Goal: Task Accomplishment & Management: Use online tool/utility

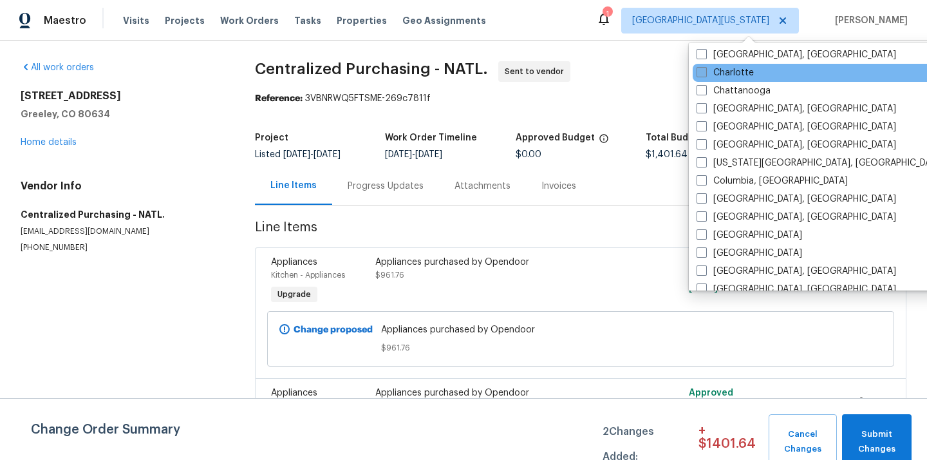
scroll to position [174, 0]
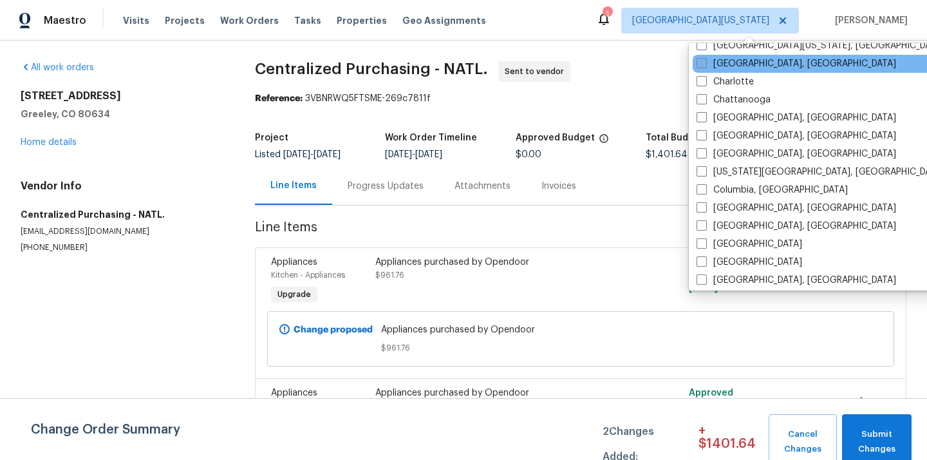
click at [737, 68] on label "[GEOGRAPHIC_DATA], [GEOGRAPHIC_DATA]" at bounding box center [796, 63] width 200 height 13
click at [705, 66] on input "[GEOGRAPHIC_DATA], [GEOGRAPHIC_DATA]" at bounding box center [700, 61] width 8 height 8
checkbox input "true"
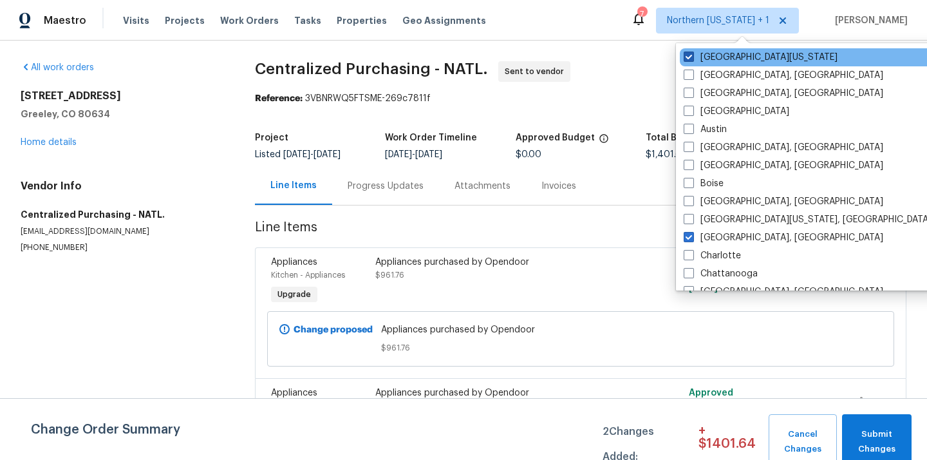
click at [729, 60] on label "[GEOGRAPHIC_DATA][US_STATE]" at bounding box center [761, 57] width 154 height 13
click at [692, 59] on input "[GEOGRAPHIC_DATA][US_STATE]" at bounding box center [688, 55] width 8 height 8
checkbox input "false"
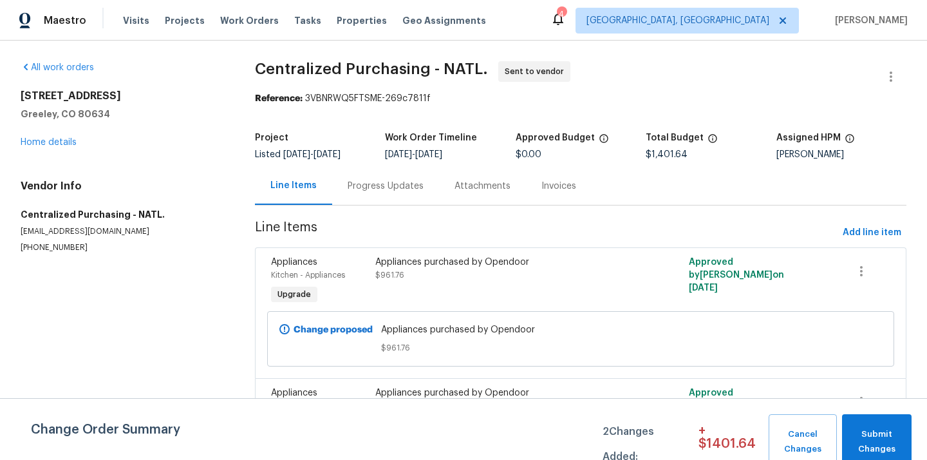
click at [188, 10] on div "Visits Projects Work Orders Tasks Properties Geo Assignments" at bounding box center [312, 21] width 378 height 26
click at [180, 16] on span "Projects" at bounding box center [185, 20] width 40 height 13
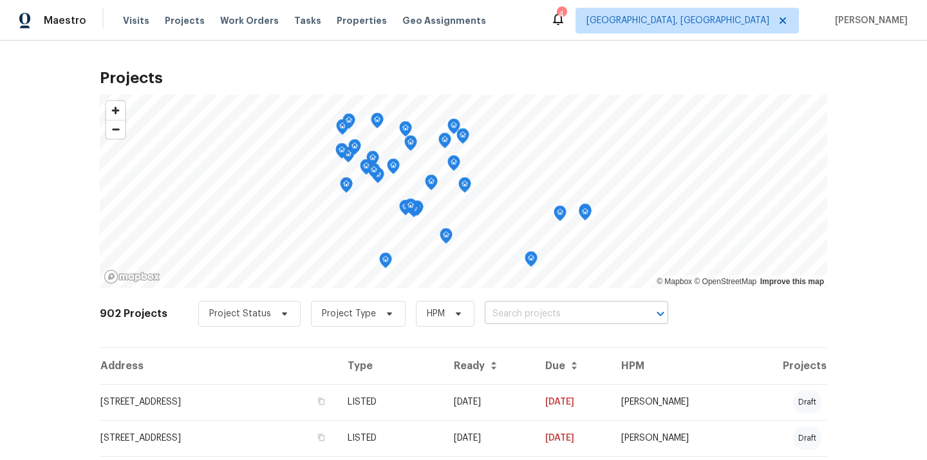
click at [541, 320] on input "text" at bounding box center [558, 314] width 147 height 20
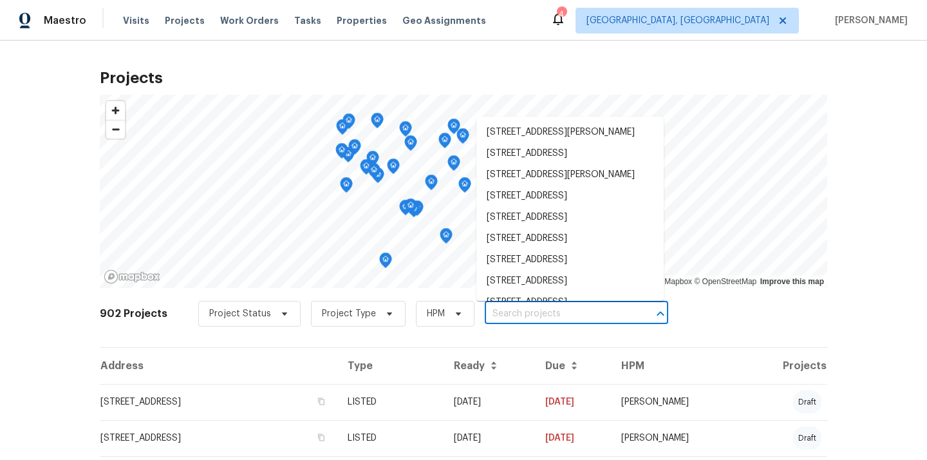
paste input "[STREET_ADDRESS]"
type input "[STREET_ADDRESS]"
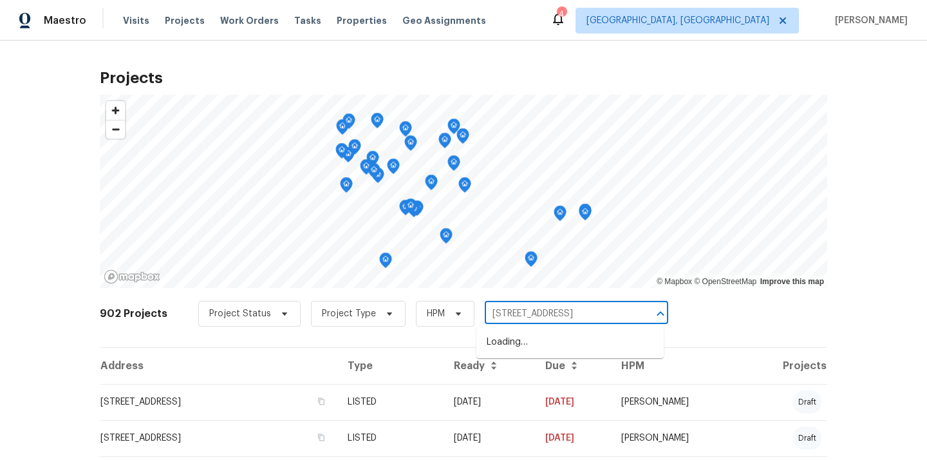
scroll to position [0, 17]
click at [532, 333] on li "[STREET_ADDRESS]" at bounding box center [569, 341] width 187 height 21
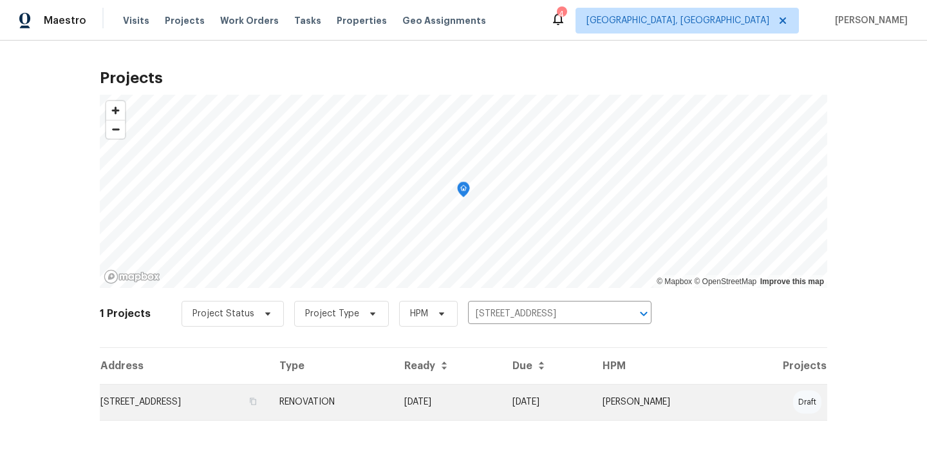
click at [246, 400] on td "[STREET_ADDRESS]" at bounding box center [184, 402] width 169 height 36
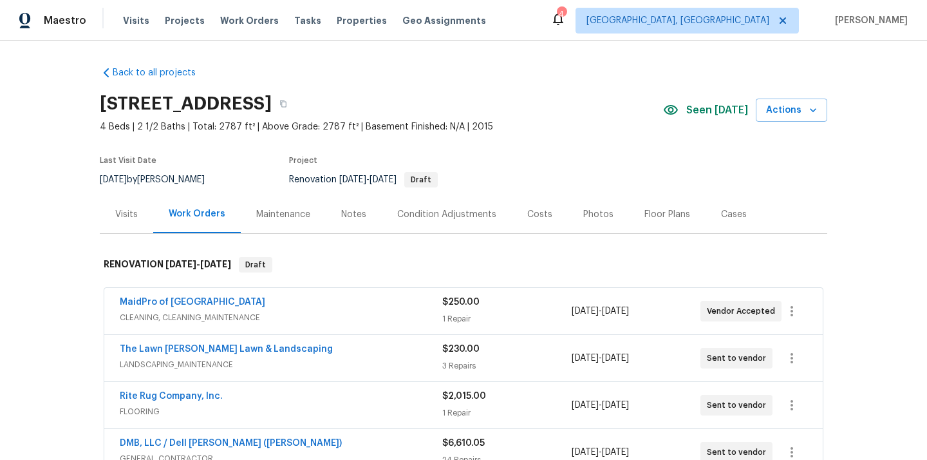
click at [272, 98] on h2 "[STREET_ADDRESS]" at bounding box center [186, 103] width 172 height 13
copy h2 "29485"
click at [125, 219] on div "Visits" at bounding box center [126, 214] width 23 height 13
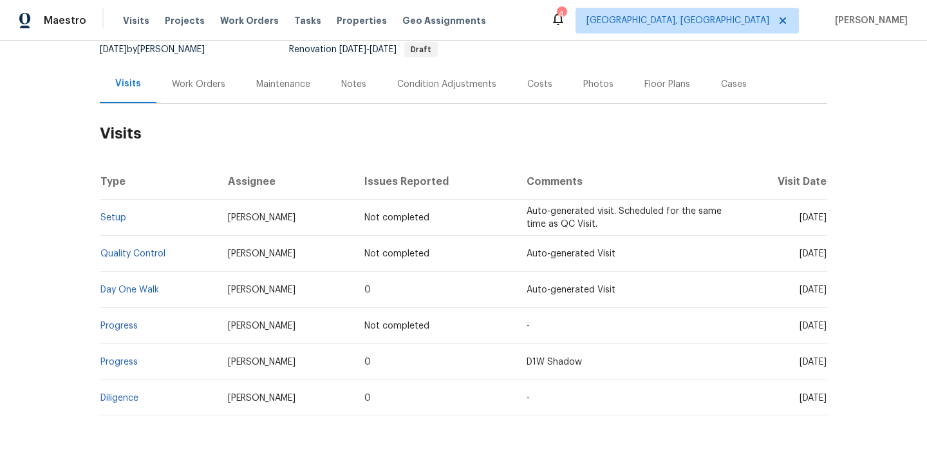
scroll to position [57, 0]
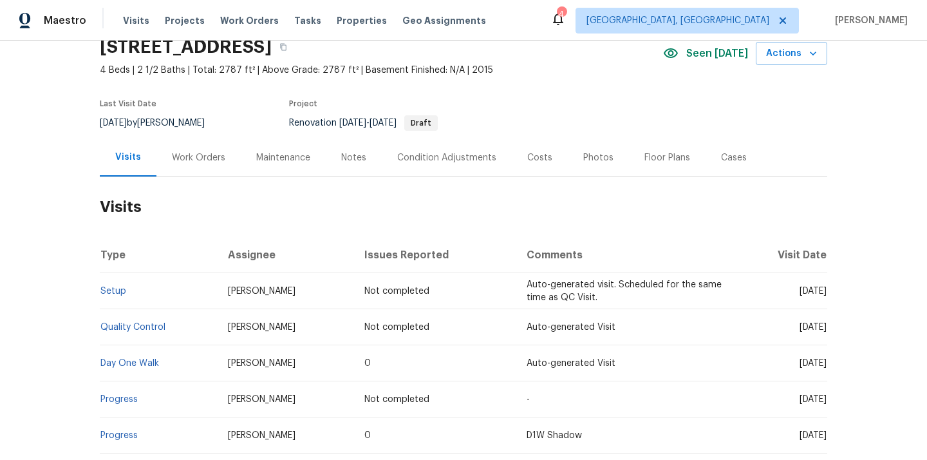
click at [200, 149] on div "Work Orders" at bounding box center [198, 157] width 84 height 38
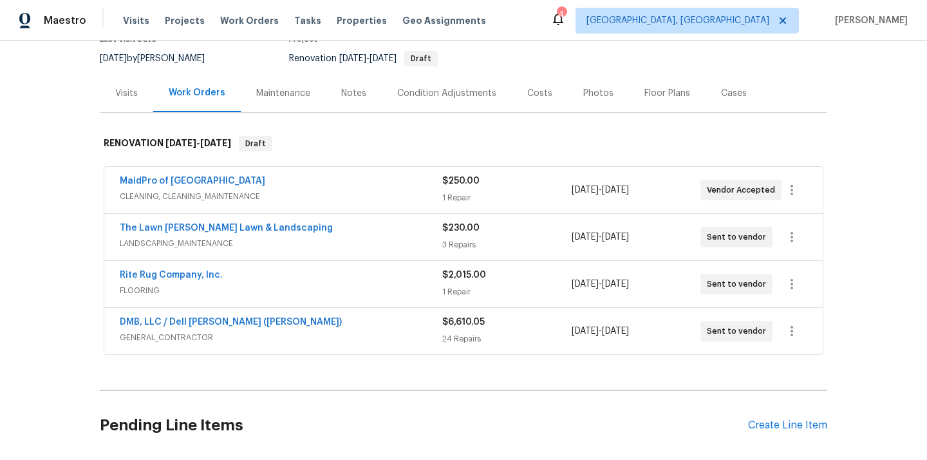
scroll to position [122, 0]
click at [779, 414] on div "Pending Line Items Create Line Item" at bounding box center [463, 425] width 727 height 60
click at [775, 423] on div "Create Line Item" at bounding box center [787, 424] width 79 height 12
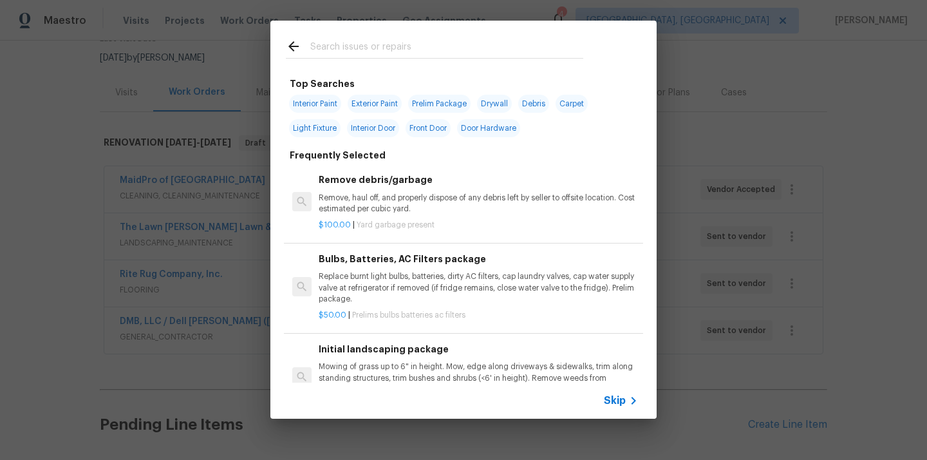
click at [427, 41] on input "text" at bounding box center [446, 48] width 273 height 19
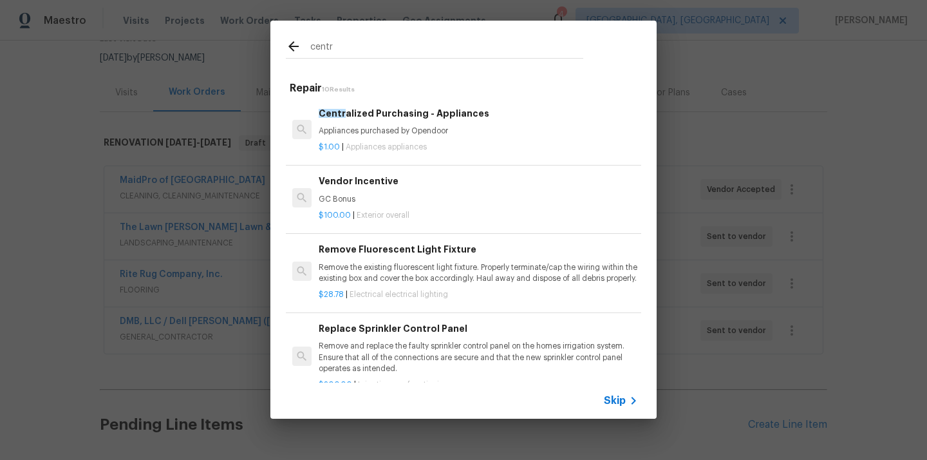
type input "centr"
click at [398, 131] on p "Appliances purchased by Opendoor" at bounding box center [478, 131] width 319 height 11
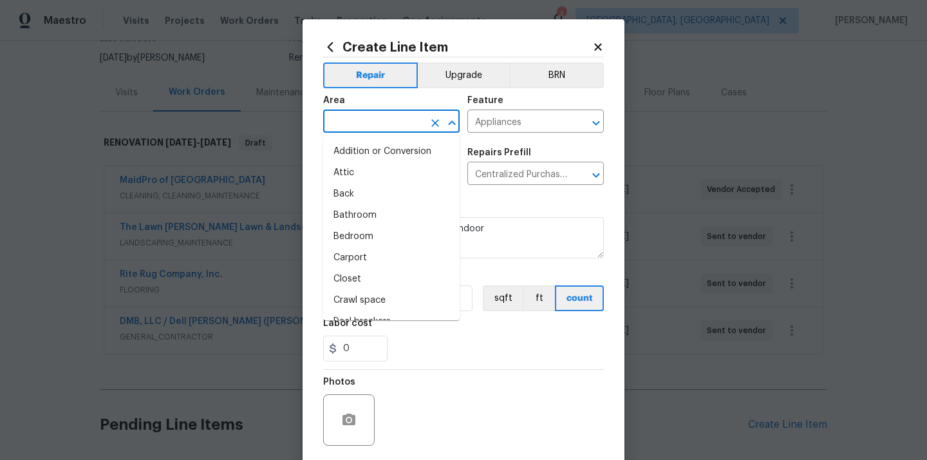
click at [373, 117] on input "text" at bounding box center [373, 123] width 100 height 20
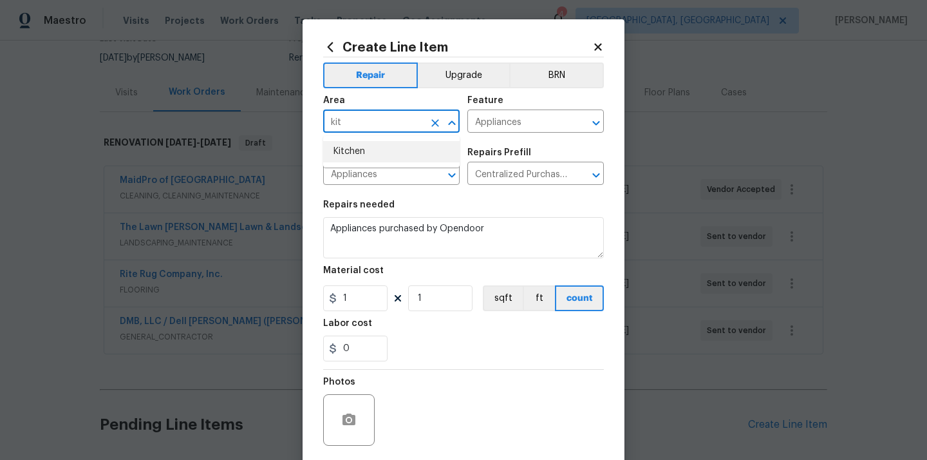
click at [370, 144] on li "Kitchen" at bounding box center [391, 151] width 136 height 21
type input "Kitchen"
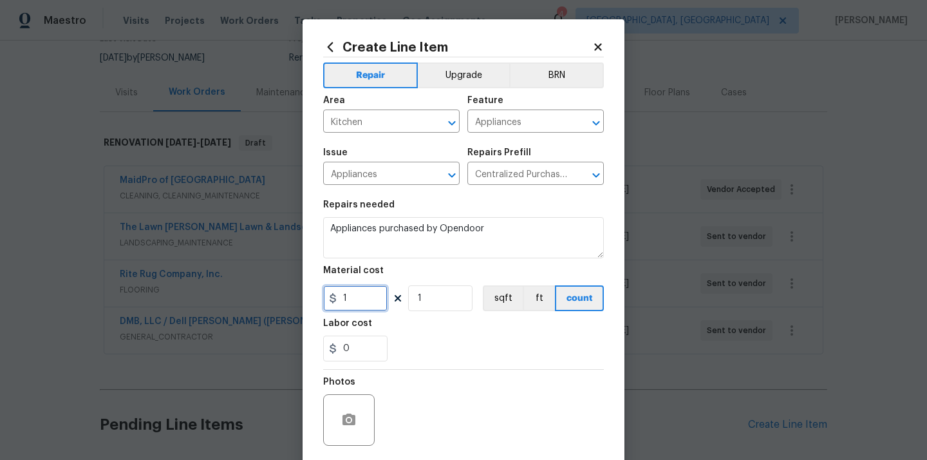
drag, startPoint x: 352, startPoint y: 296, endPoint x: 319, endPoint y: 295, distance: 33.5
click at [321, 295] on div "Create Line Item Repair Upgrade BRN Area Kitchen ​ Feature Appliances ​ Issue A…" at bounding box center [464, 277] width 322 height 516
paste input "202.28"
type input "202.28"
click at [452, 324] on div "Labor cost" at bounding box center [463, 327] width 281 height 17
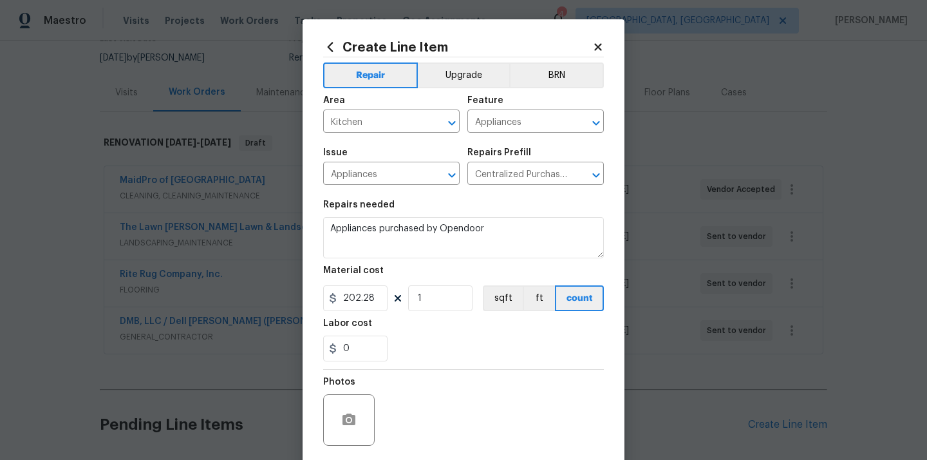
scroll to position [95, 0]
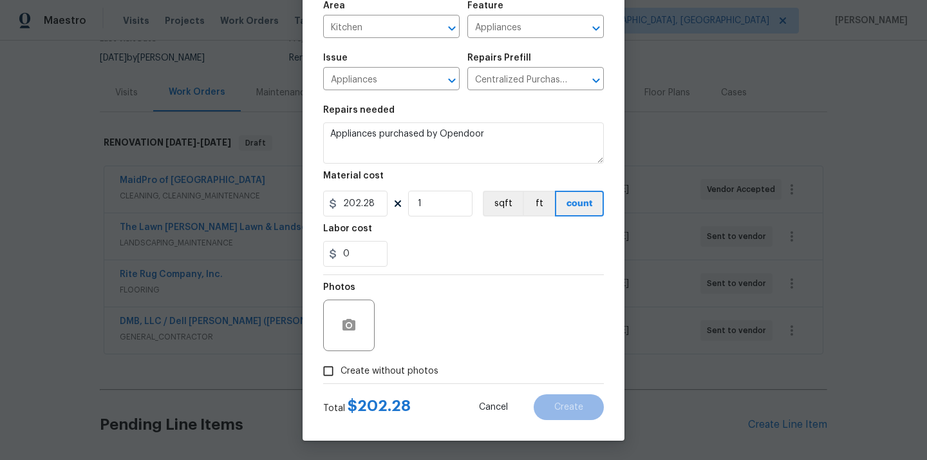
click at [395, 374] on span "Create without photos" at bounding box center [389, 371] width 98 height 14
click at [340, 374] on input "Create without photos" at bounding box center [328, 371] width 24 height 24
checkbox input "true"
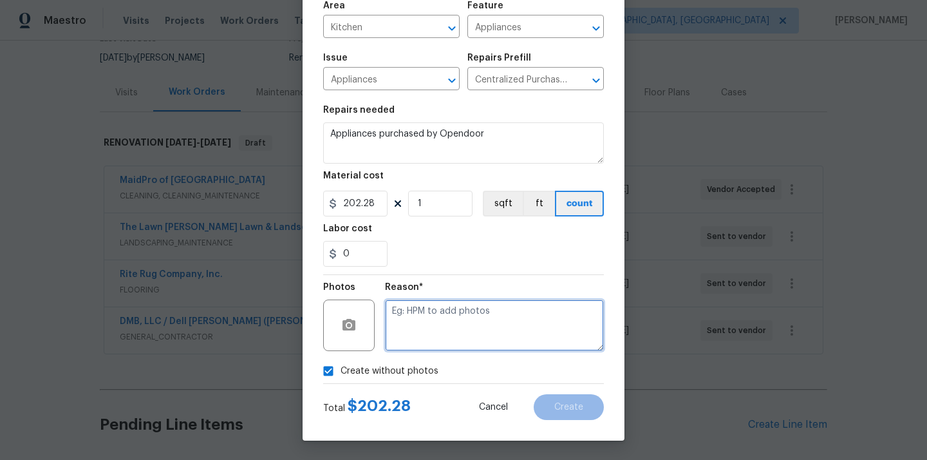
click at [416, 336] on textarea at bounding box center [494, 324] width 219 height 51
type textarea "N/A"
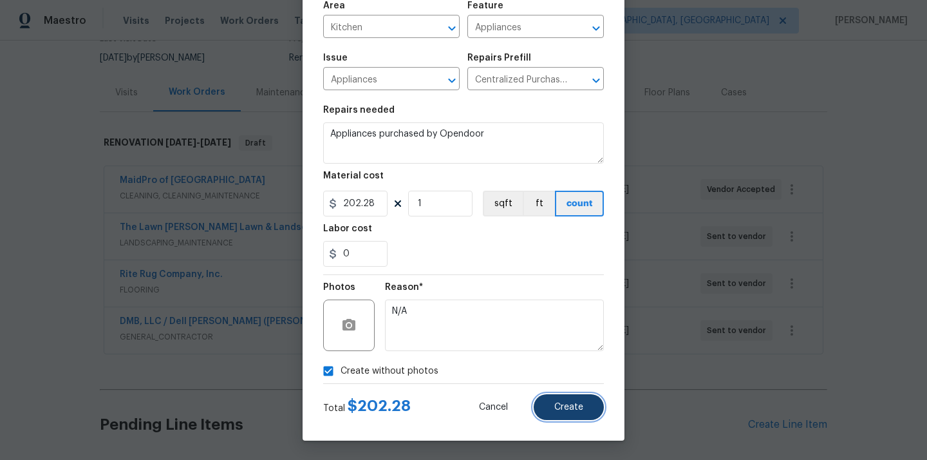
click at [561, 395] on button "Create" at bounding box center [569, 407] width 70 height 26
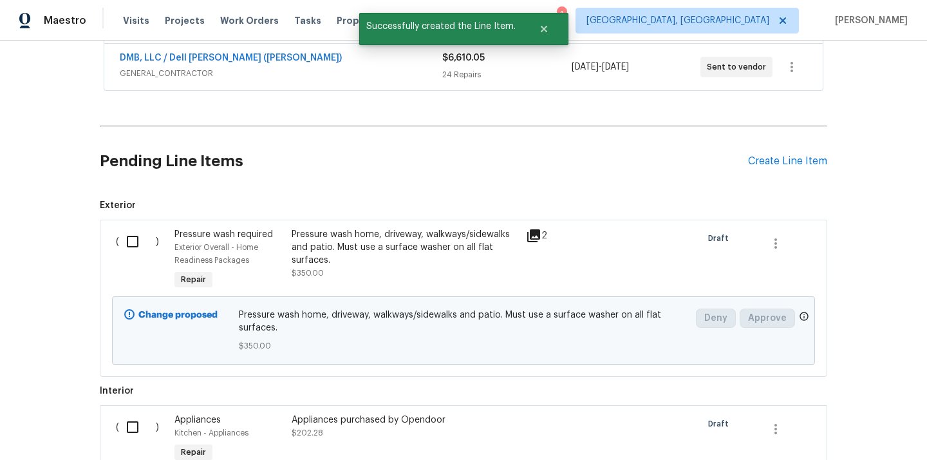
scroll to position [528, 0]
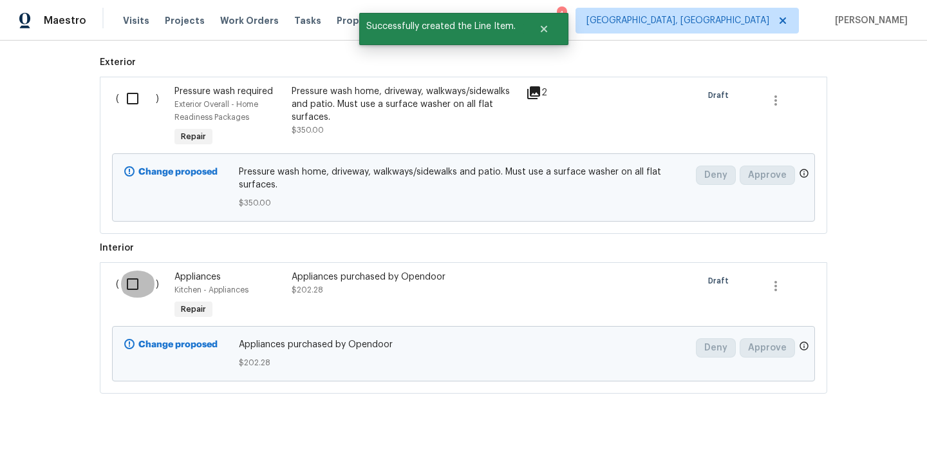
click at [127, 291] on input "checkbox" at bounding box center [137, 283] width 37 height 27
checkbox input "true"
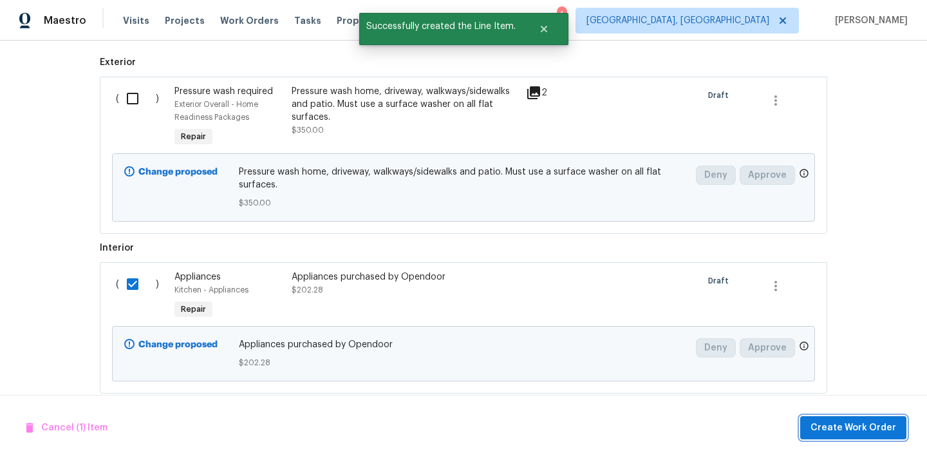
click at [854, 422] on span "Create Work Order" at bounding box center [853, 428] width 86 height 16
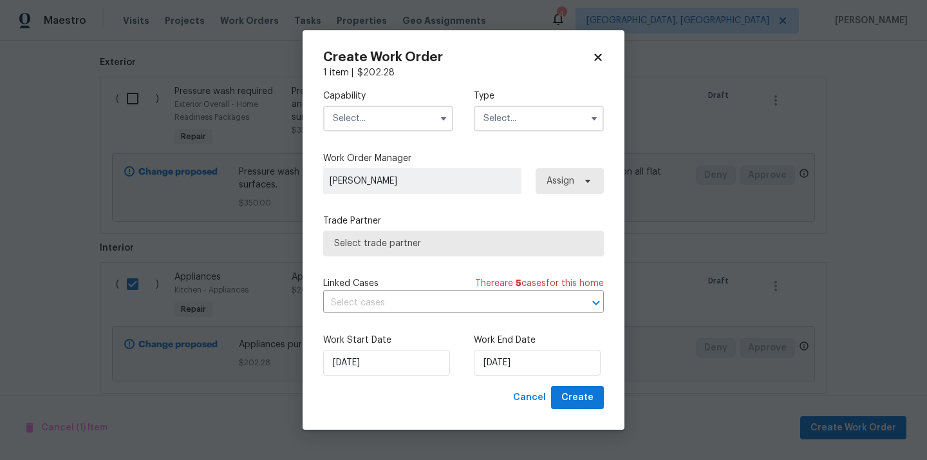
click at [409, 131] on div "Capability Type" at bounding box center [463, 110] width 281 height 62
click at [402, 119] on input "text" at bounding box center [388, 119] width 130 height 26
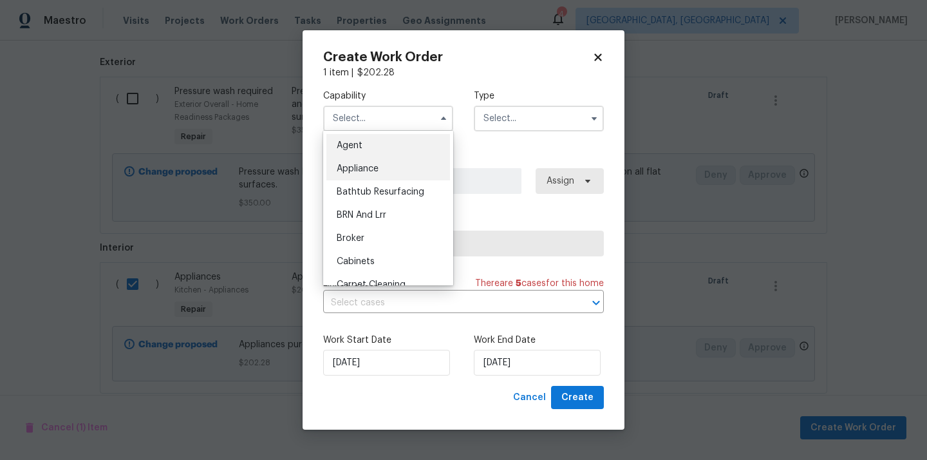
click at [387, 167] on div "Appliance" at bounding box center [388, 168] width 124 height 23
type input "Appliance"
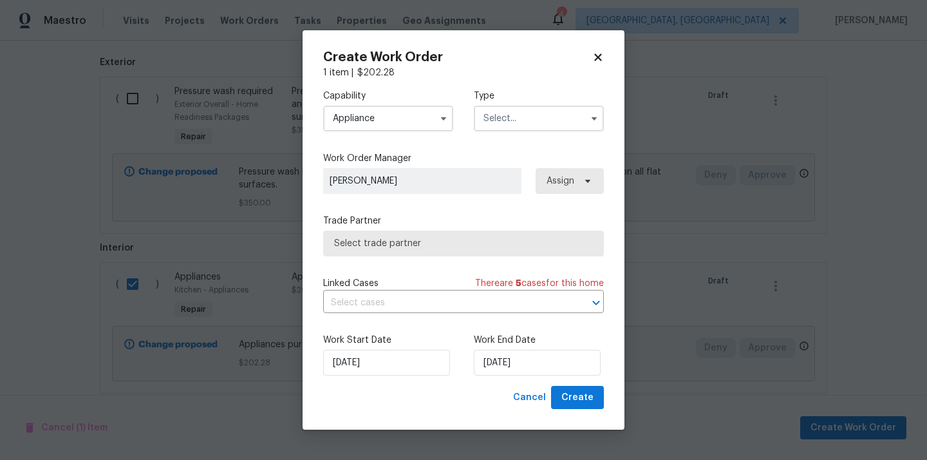
click at [521, 127] on input "text" at bounding box center [539, 119] width 130 height 26
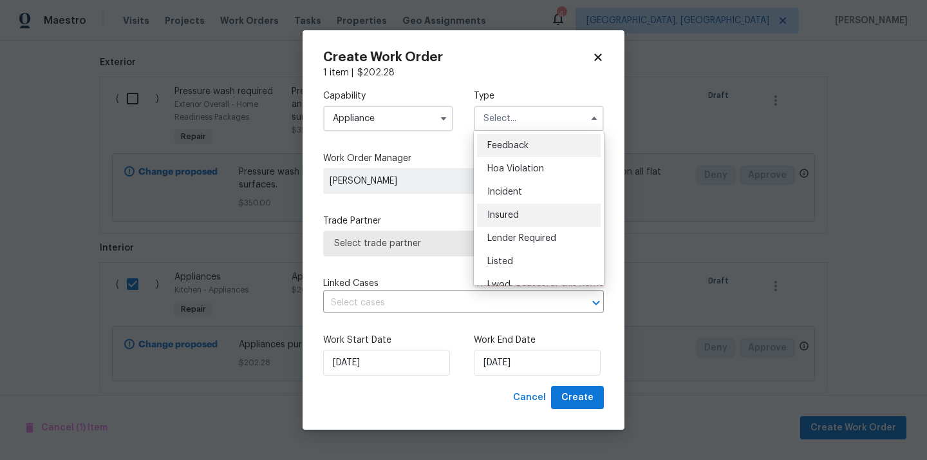
scroll to position [130, 0]
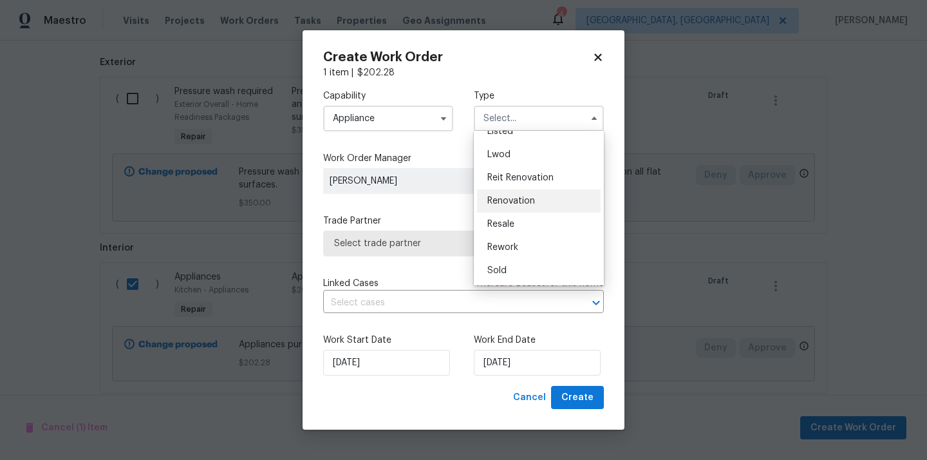
click at [530, 201] on span "Renovation" at bounding box center [511, 200] width 48 height 9
type input "Renovation"
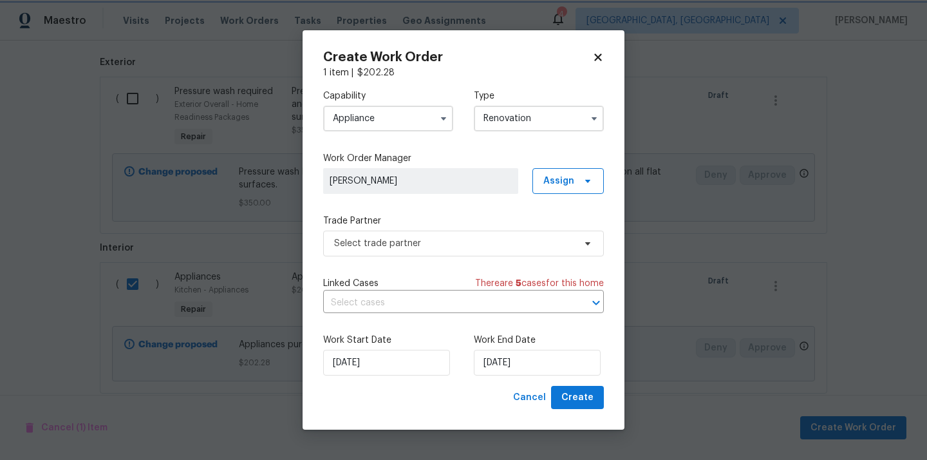
scroll to position [0, 0]
click at [572, 166] on div "Work Order Manager [PERSON_NAME] Assign" at bounding box center [463, 173] width 281 height 42
click at [568, 171] on span "Assign" at bounding box center [567, 181] width 71 height 26
click at [566, 238] on div "Assign to me" at bounding box center [570, 234] width 56 height 13
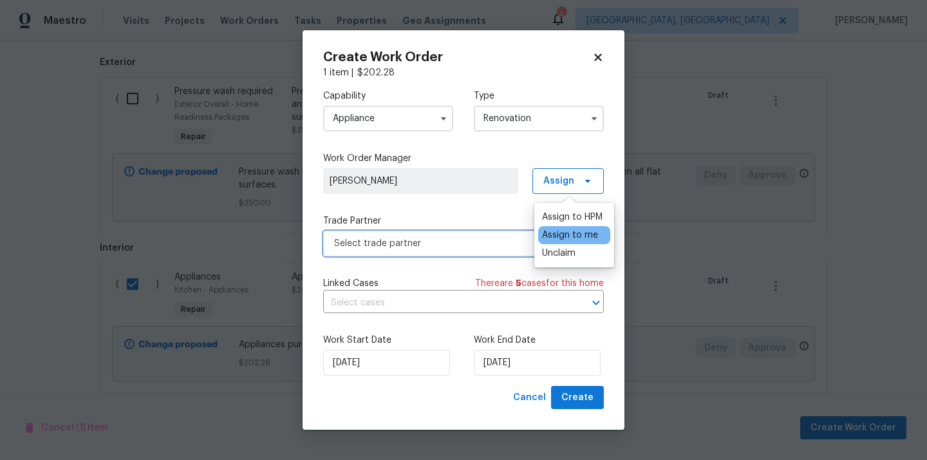
click at [429, 242] on span "Select trade partner" at bounding box center [454, 243] width 240 height 13
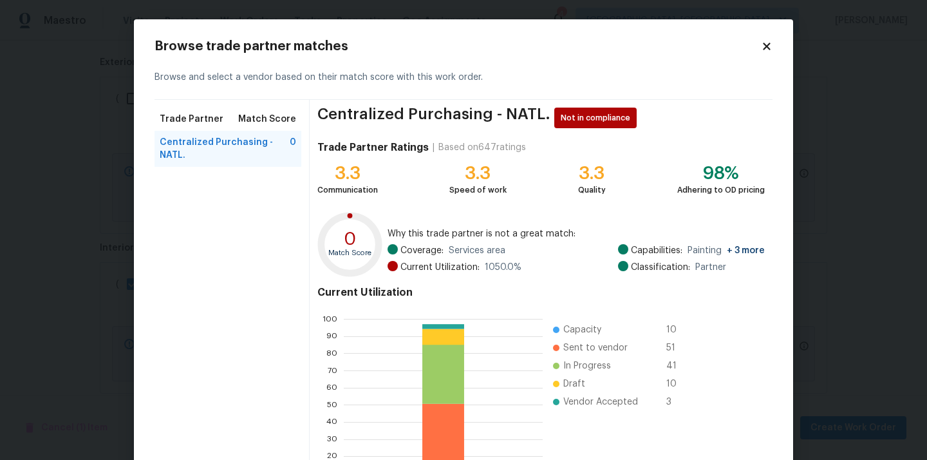
scroll to position [108, 0]
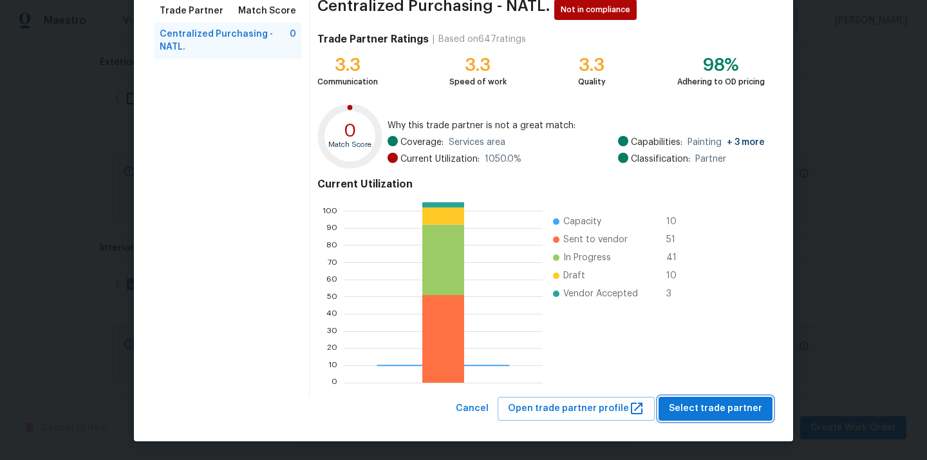
click at [704, 405] on span "Select trade partner" at bounding box center [715, 408] width 93 height 16
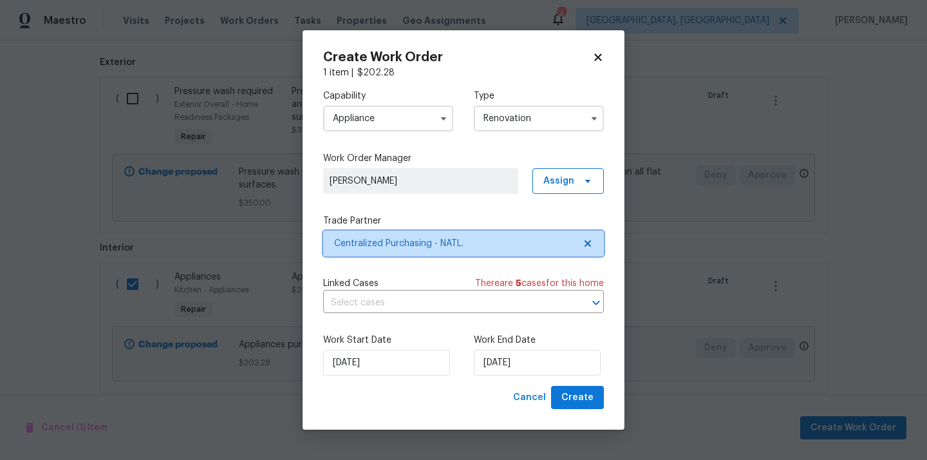
scroll to position [0, 0]
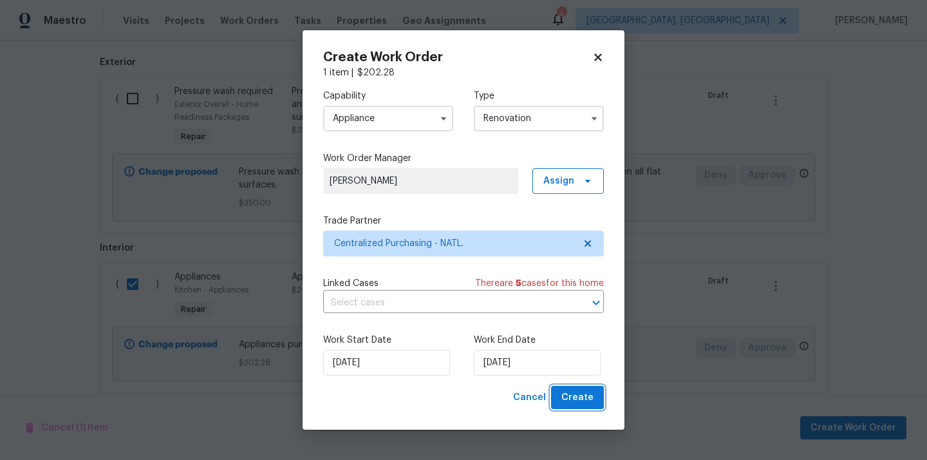
click at [583, 392] on span "Create" at bounding box center [577, 397] width 32 height 16
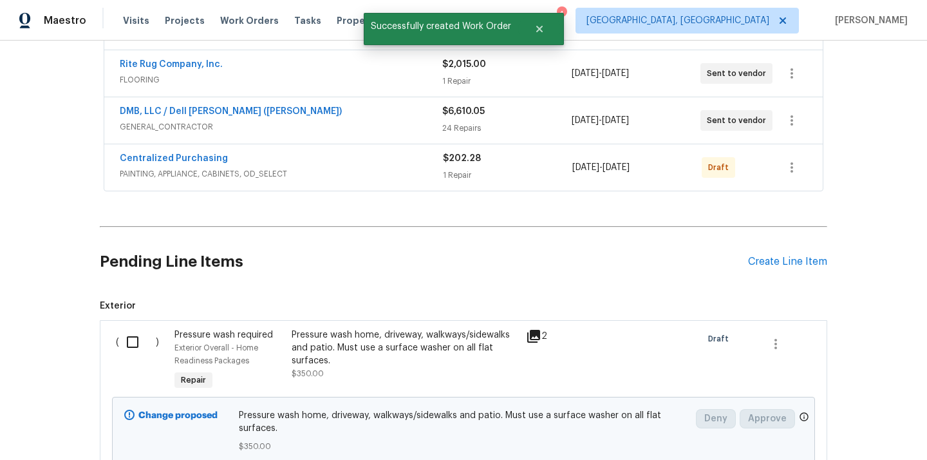
scroll to position [279, 0]
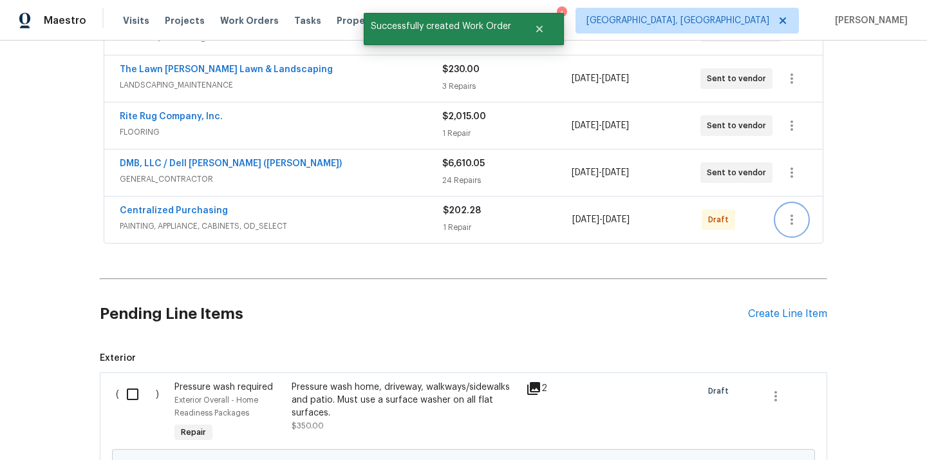
click at [788, 215] on icon "button" at bounding box center [791, 219] width 15 height 15
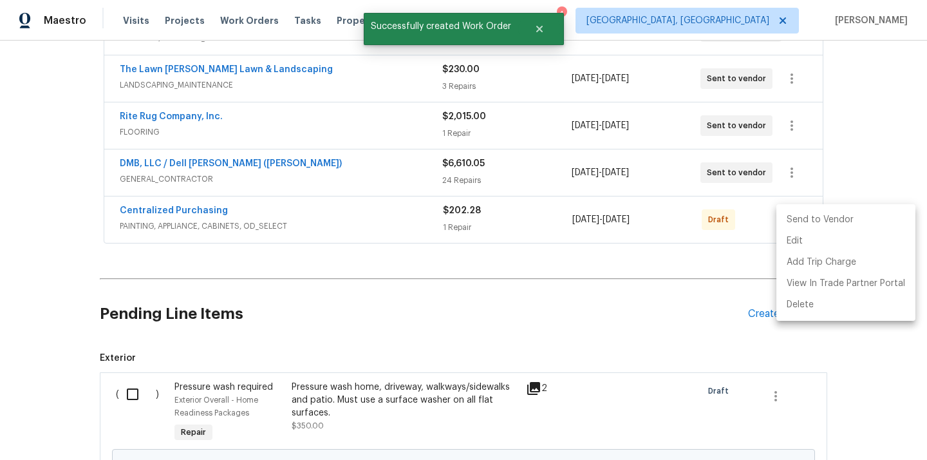
click at [797, 224] on li "Send to Vendor" at bounding box center [845, 219] width 139 height 21
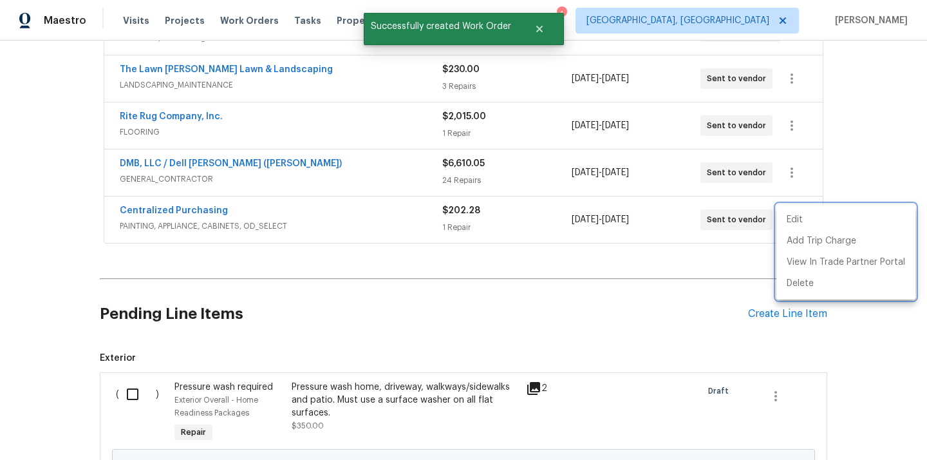
click at [244, 211] on div at bounding box center [463, 230] width 927 height 460
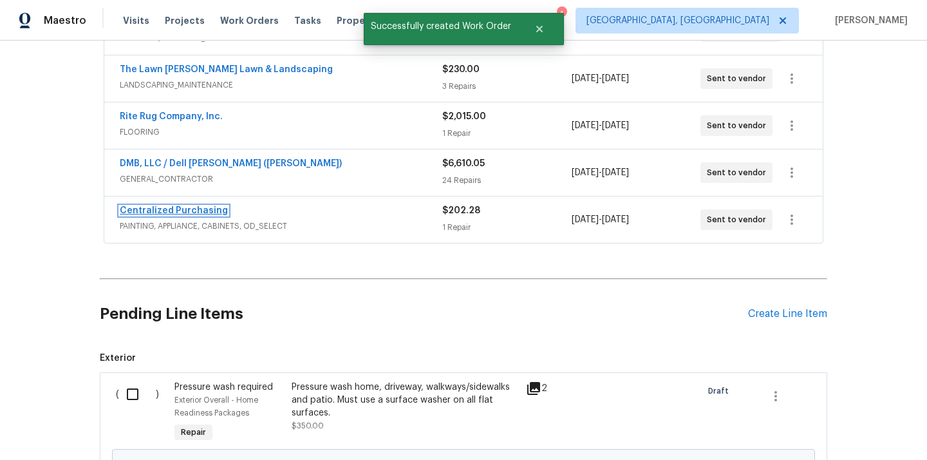
click at [174, 209] on link "Centralized Purchasing" at bounding box center [174, 210] width 108 height 9
